Goal: Task Accomplishment & Management: Manage account settings

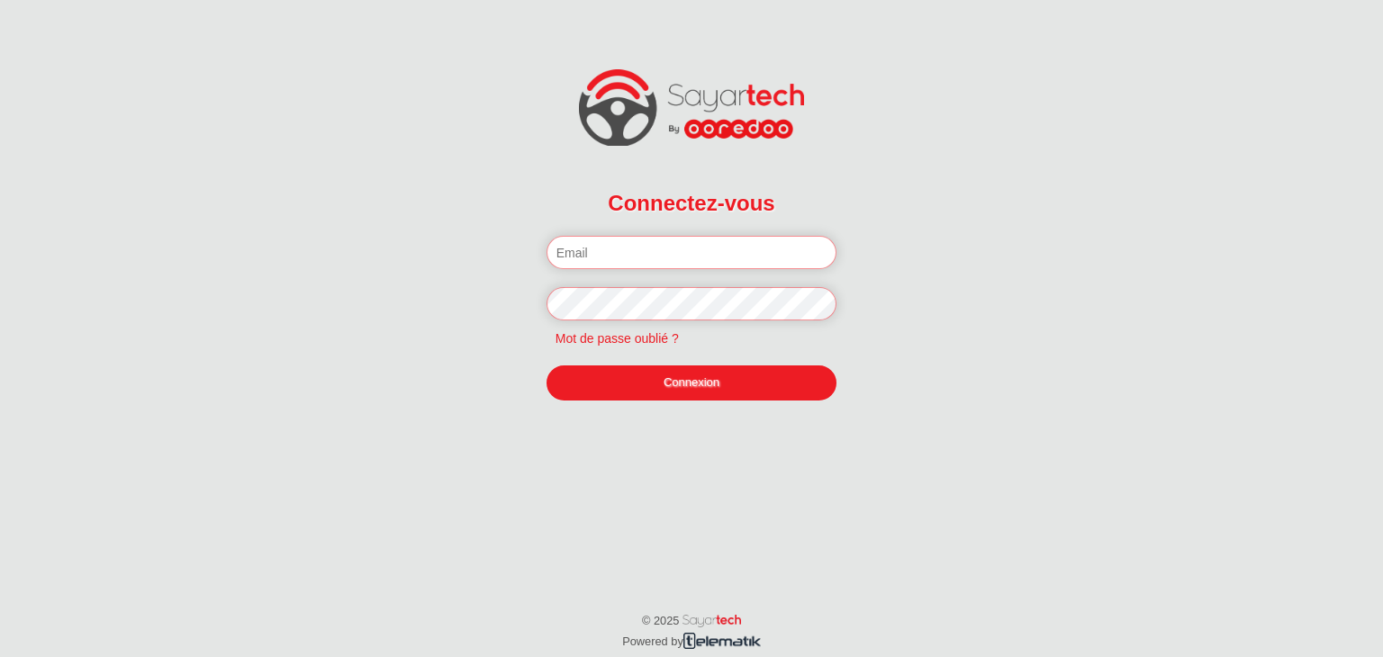
type input "[EMAIL_ADDRESS][DOMAIN_NAME]"
click at [710, 389] on link "Connexion" at bounding box center [692, 383] width 291 height 34
type input "[EMAIL_ADDRESS][DOMAIN_NAME]"
click at [687, 384] on link "Connexion" at bounding box center [692, 383] width 291 height 34
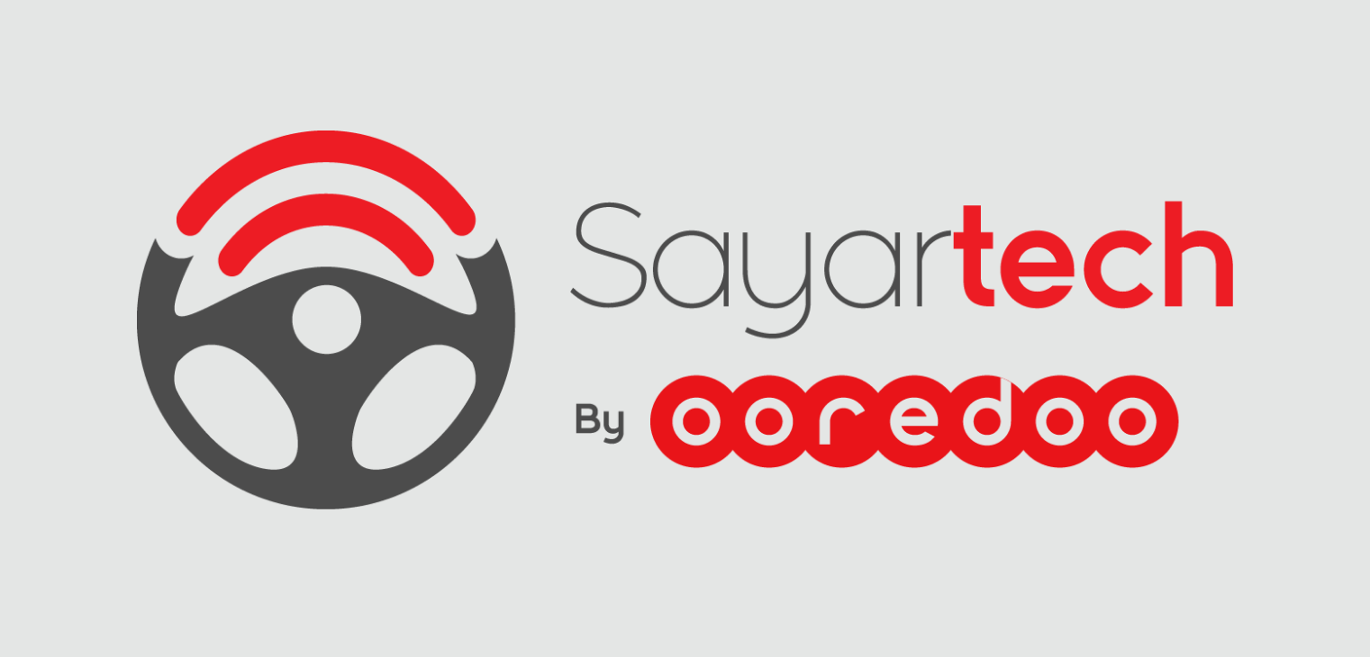
scroll to position [86, 0]
